Goal: Transaction & Acquisition: Purchase product/service

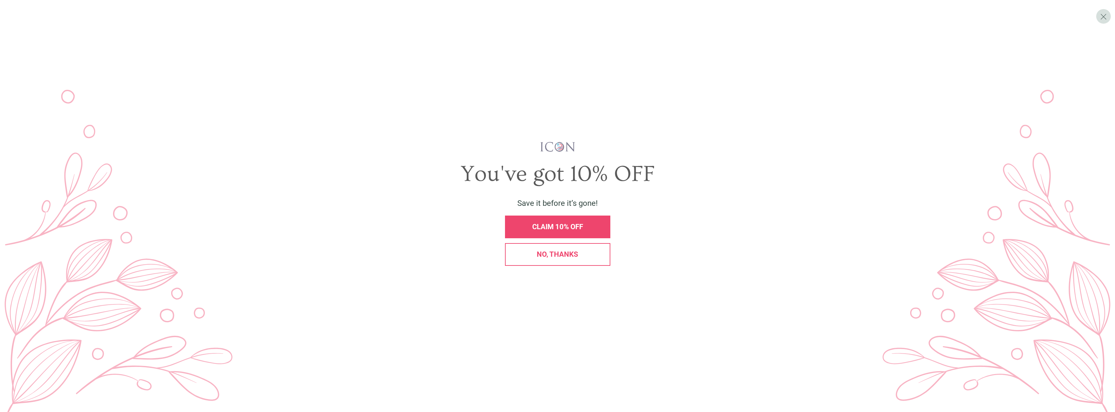
click at [548, 255] on span "No, thanks" at bounding box center [558, 254] width 42 height 8
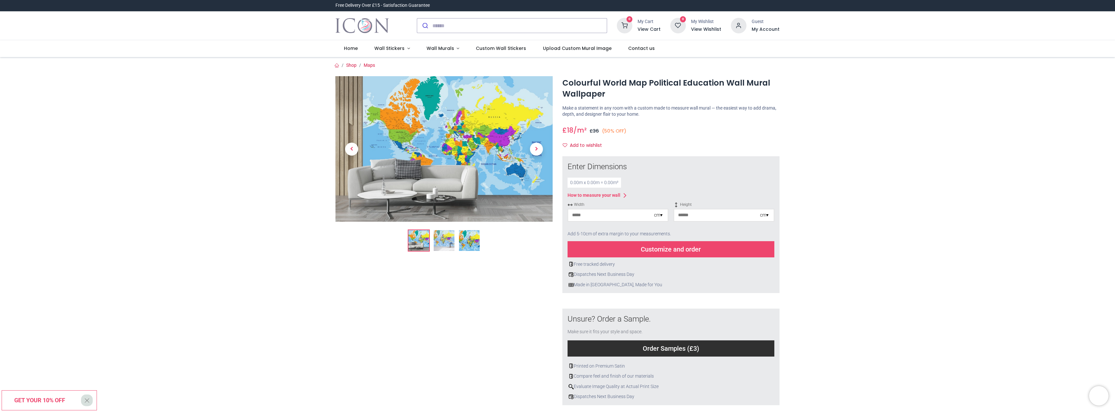
click at [607, 182] on div "0.00 m x 0.00 m = 0.00 m²" at bounding box center [594, 183] width 53 height 10
click at [622, 215] on input "number" at bounding box center [611, 215] width 86 height 12
type input "***"
click at [692, 250] on div "Customize and order" at bounding box center [671, 249] width 207 height 16
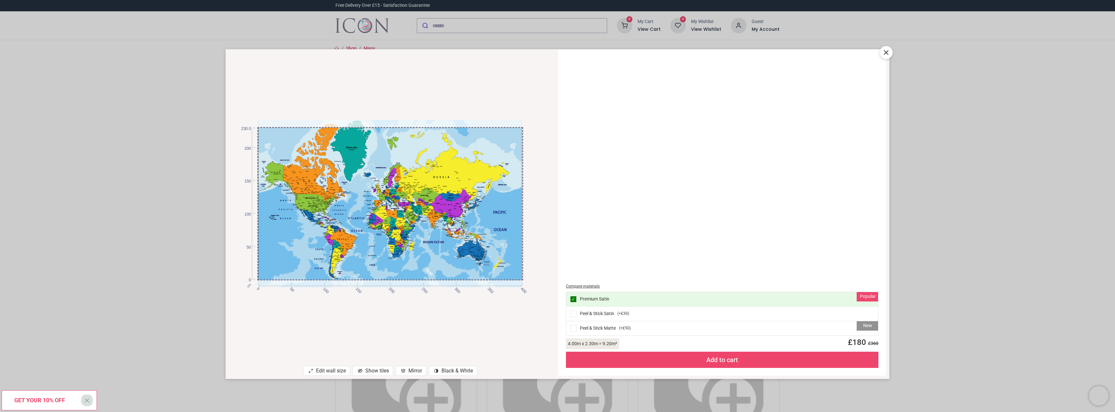
drag, startPoint x: 488, startPoint y: 253, endPoint x: 506, endPoint y: 252, distance: 17.5
click at [506, 252] on div at bounding box center [390, 204] width 264 height 168
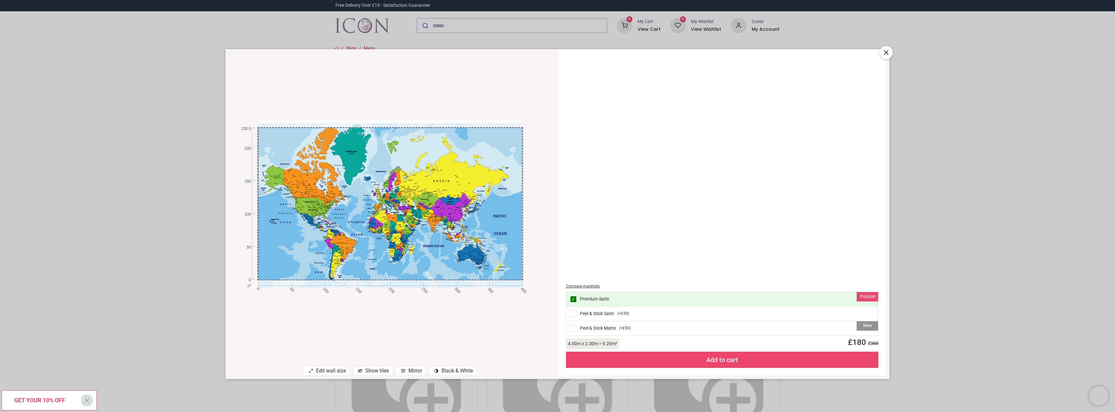
drag, startPoint x: 423, startPoint y: 243, endPoint x: 435, endPoint y: 247, distance: 12.6
click at [435, 247] on div at bounding box center [390, 208] width 264 height 168
drag, startPoint x: 398, startPoint y: 233, endPoint x: 387, endPoint y: 233, distance: 11.7
click at [387, 233] on div at bounding box center [390, 208] width 264 height 168
